Goal: Find specific page/section: Find specific page/section

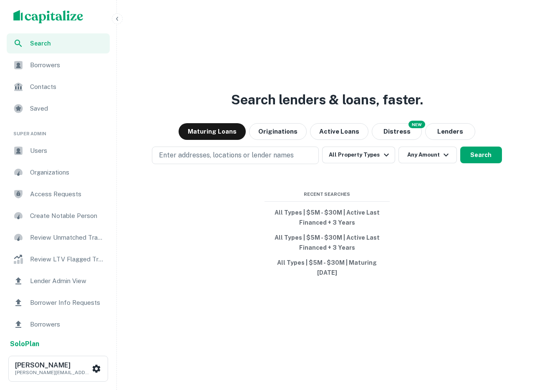
click at [45, 154] on span "Users" at bounding box center [67, 151] width 75 height 10
